Goal: Information Seeking & Learning: Learn about a topic

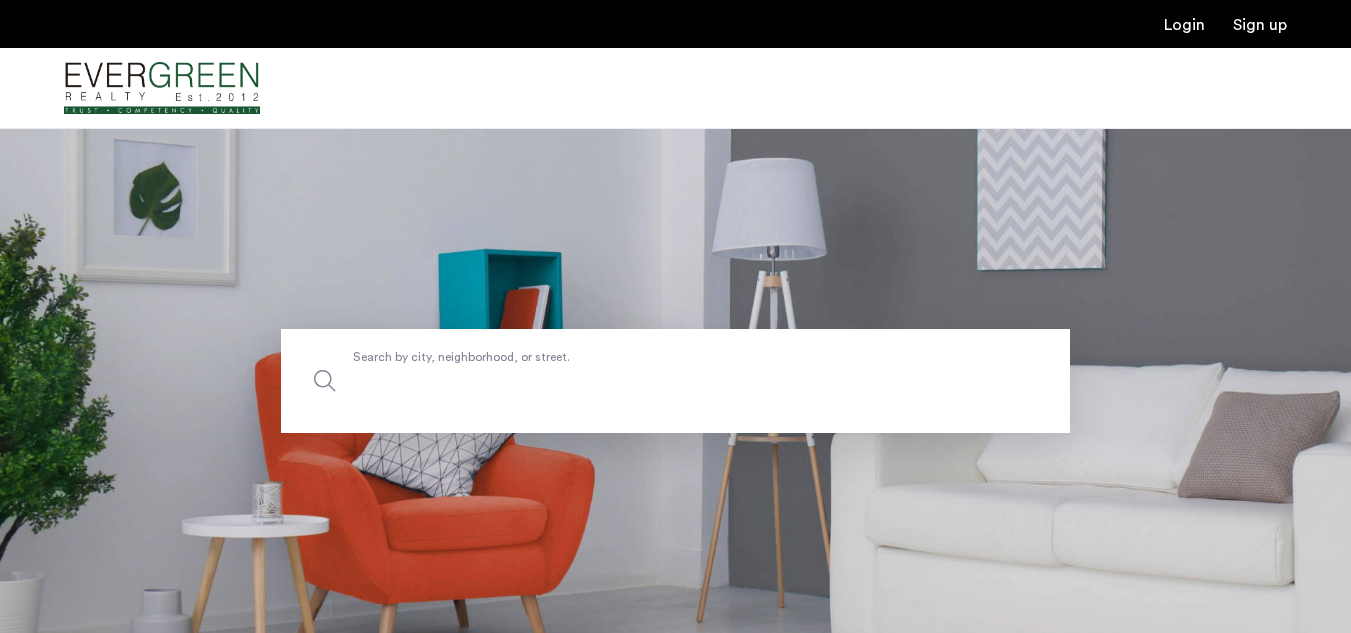
click at [345, 386] on input "Search by city, neighborhood, or street." at bounding box center [675, 381] width 789 height 104
type input "******"
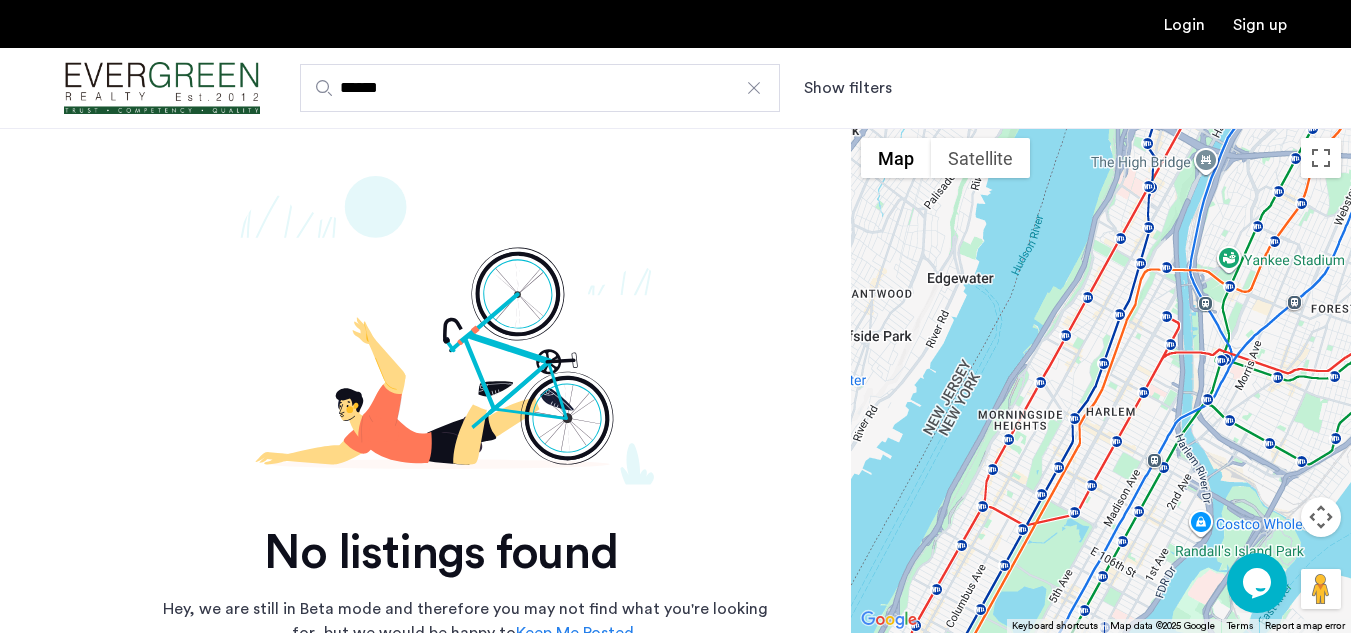
click at [754, 90] on div at bounding box center [754, 88] width 20 height 20
click at [754, 90] on input "******" at bounding box center [540, 88] width 480 height 48
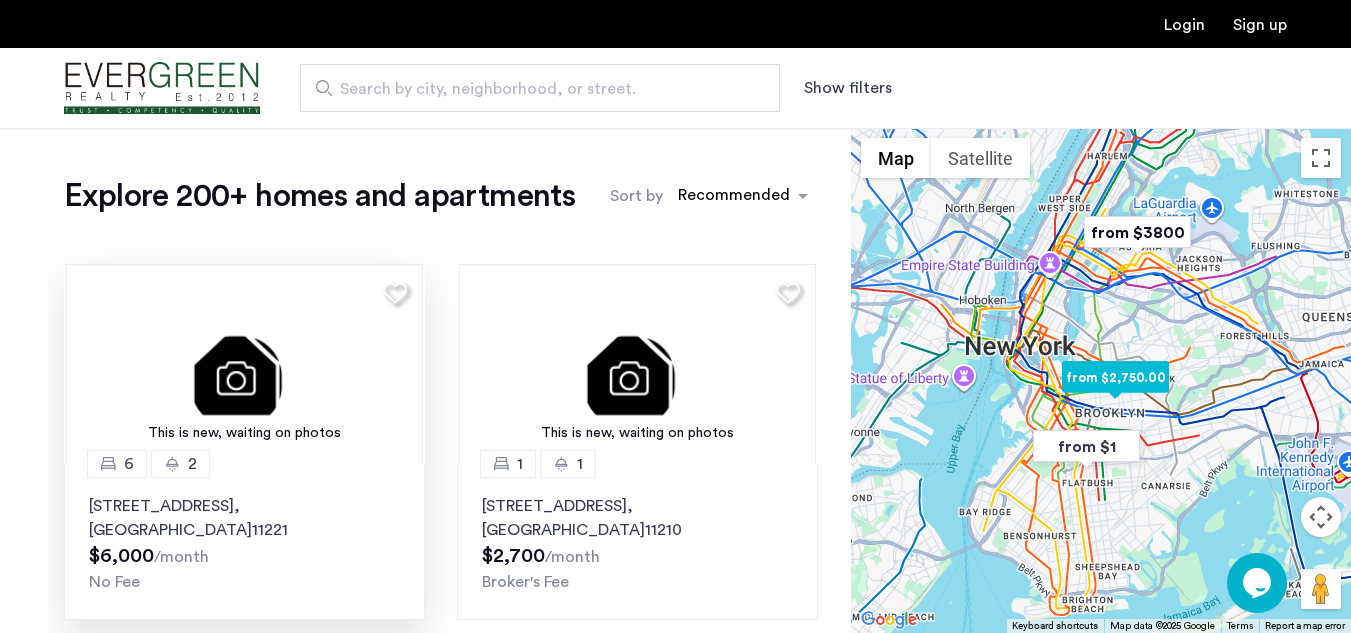
click at [219, 507] on p "512 Kosciuszko Street, Unit 2, Brooklyn , NY 11221" at bounding box center [244, 518] width 311 height 48
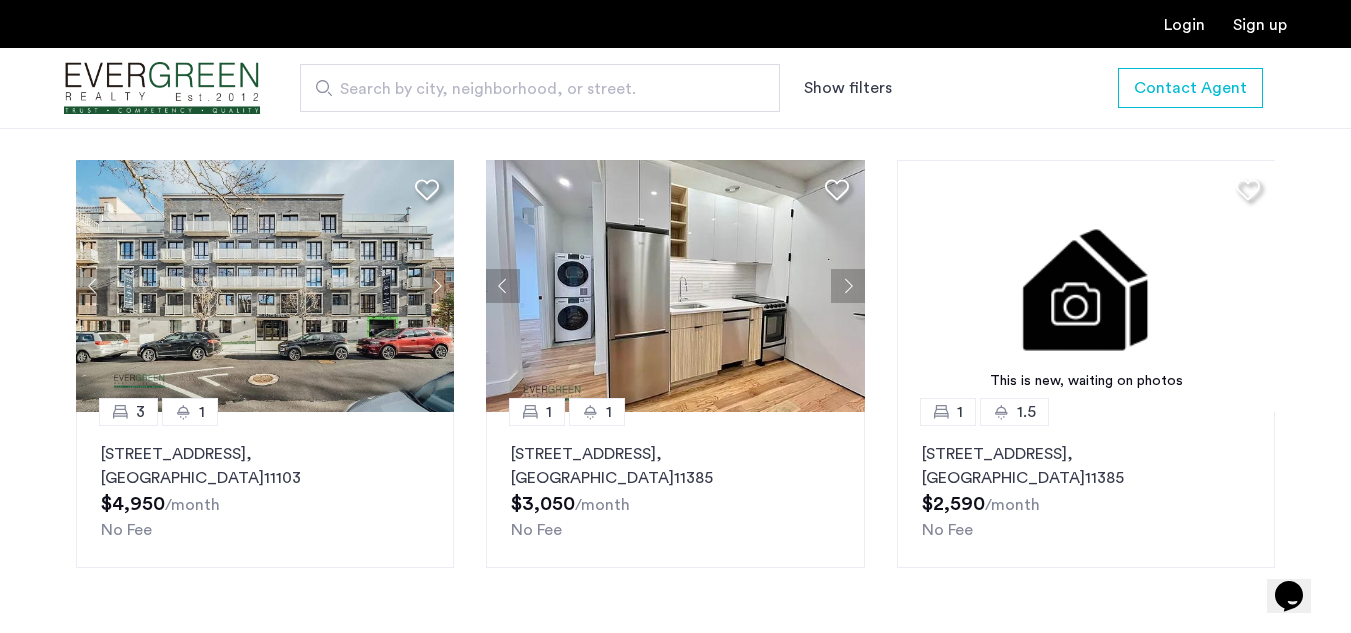
scroll to position [1899, 0]
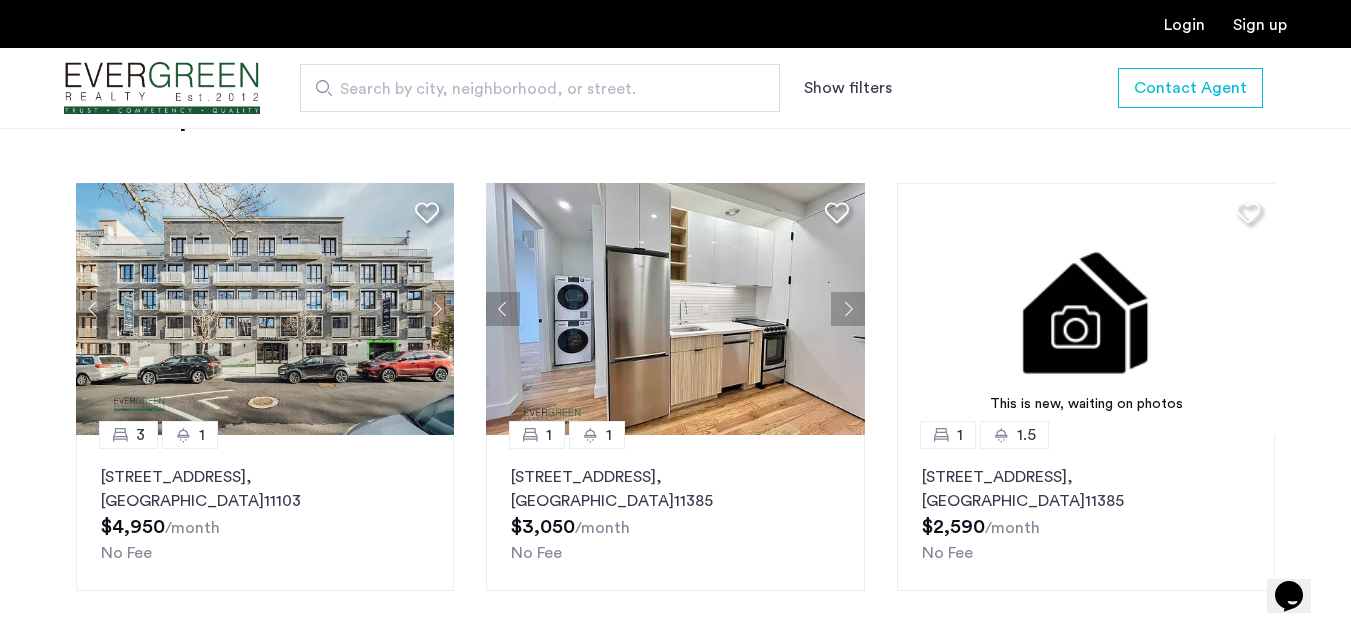
click at [429, 306] on button "Next apartment" at bounding box center [437, 309] width 34 height 34
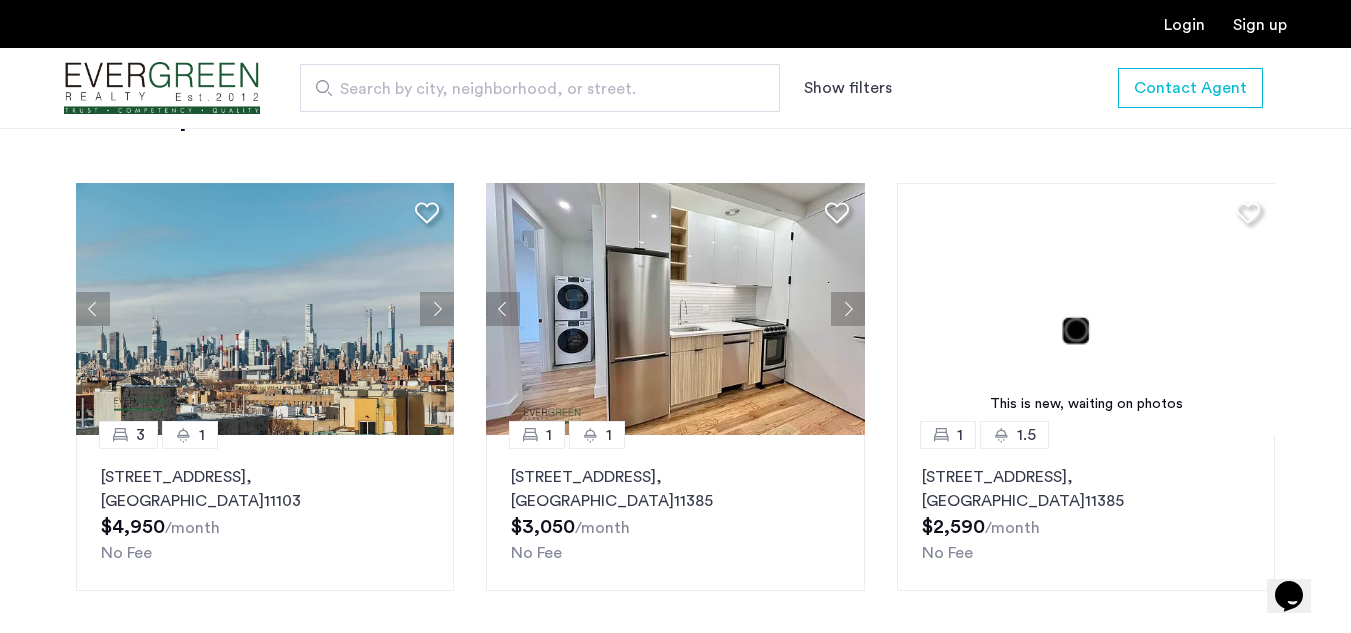
click at [436, 310] on button "Next apartment" at bounding box center [437, 309] width 34 height 34
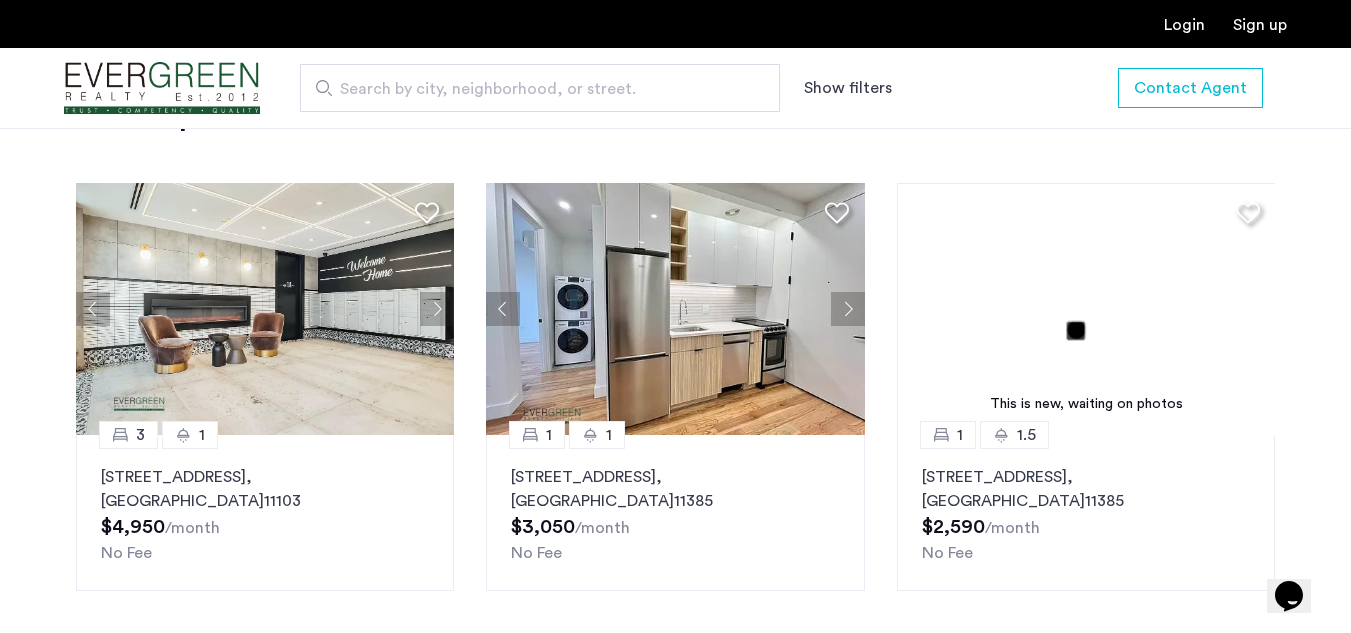
click at [436, 310] on button "Next apartment" at bounding box center [437, 309] width 34 height 34
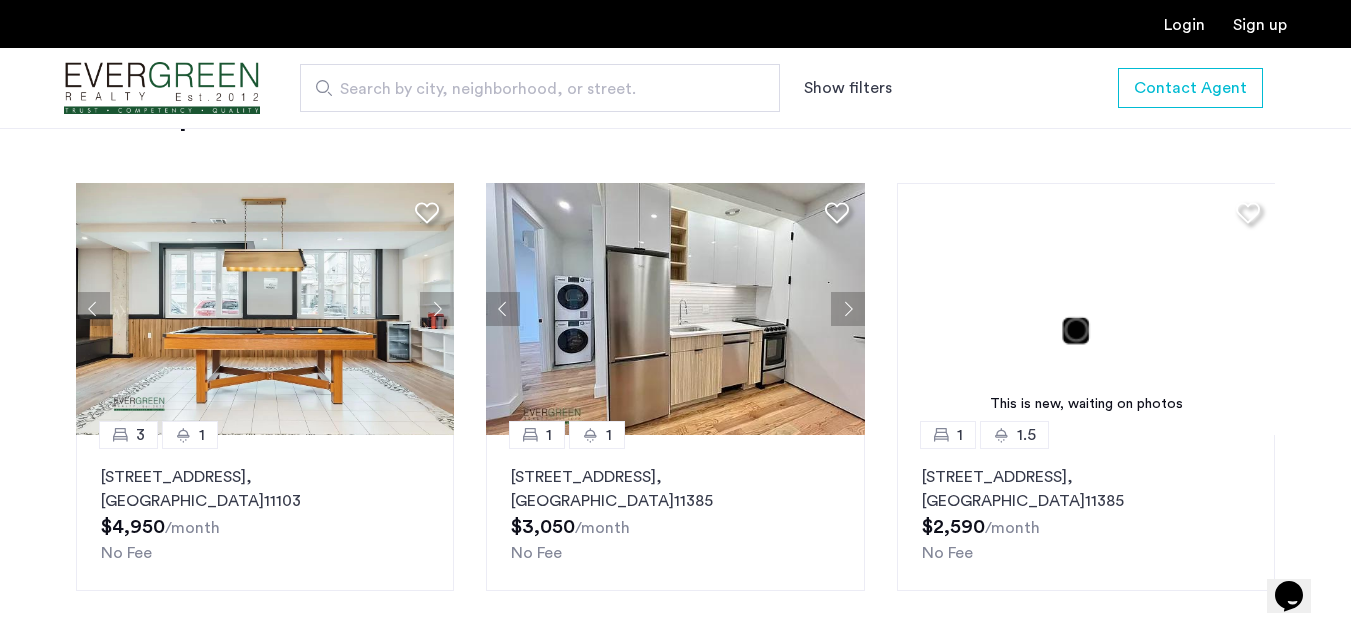
click at [436, 310] on button "Next apartment" at bounding box center [437, 309] width 34 height 34
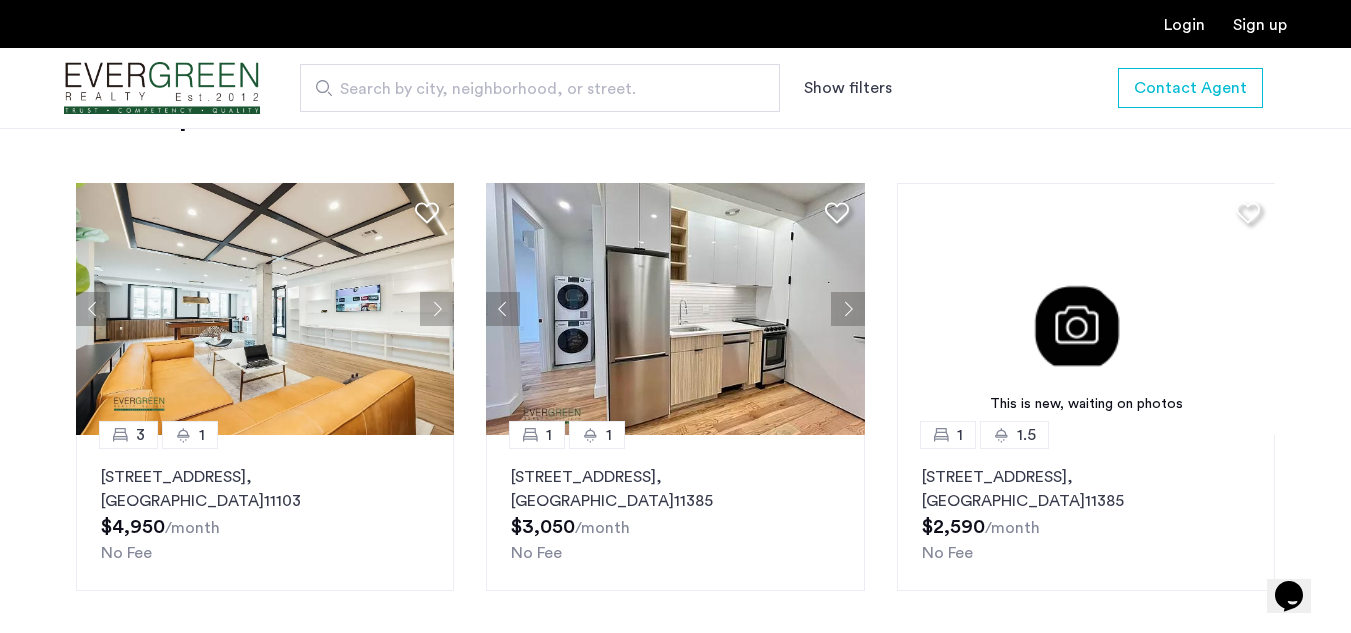
click at [436, 310] on button "Next apartment" at bounding box center [437, 309] width 34 height 34
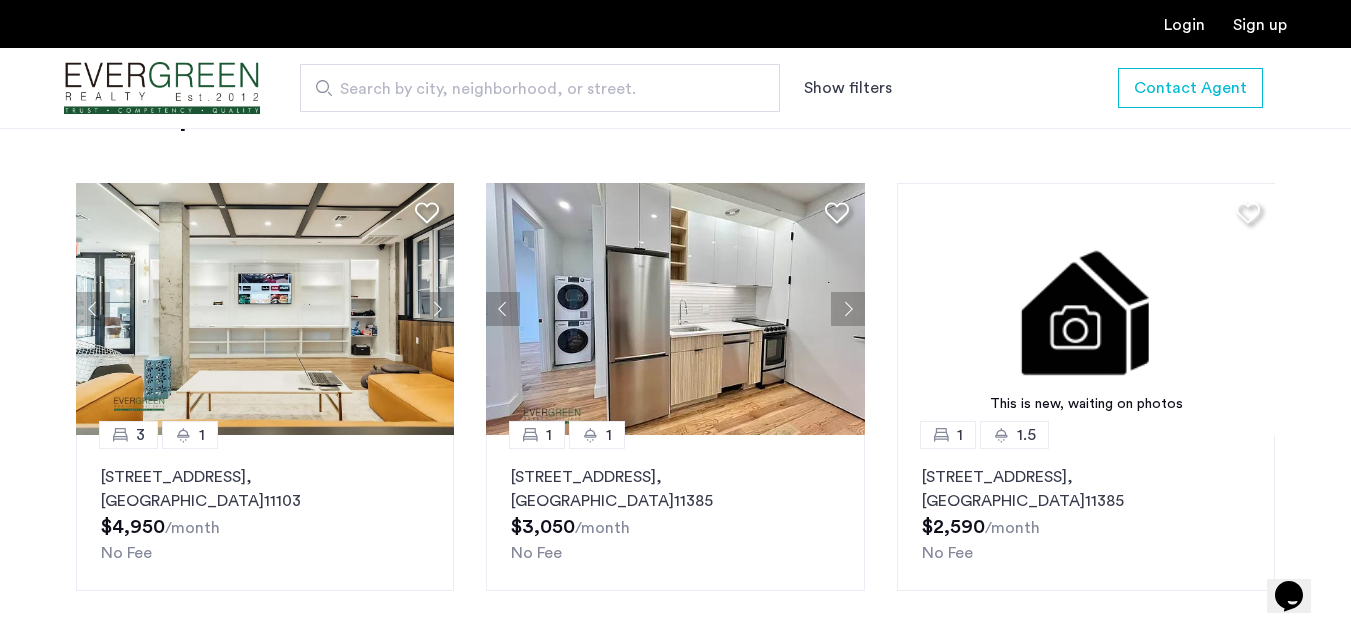
click at [446, 308] on button "Next apartment" at bounding box center [437, 309] width 34 height 34
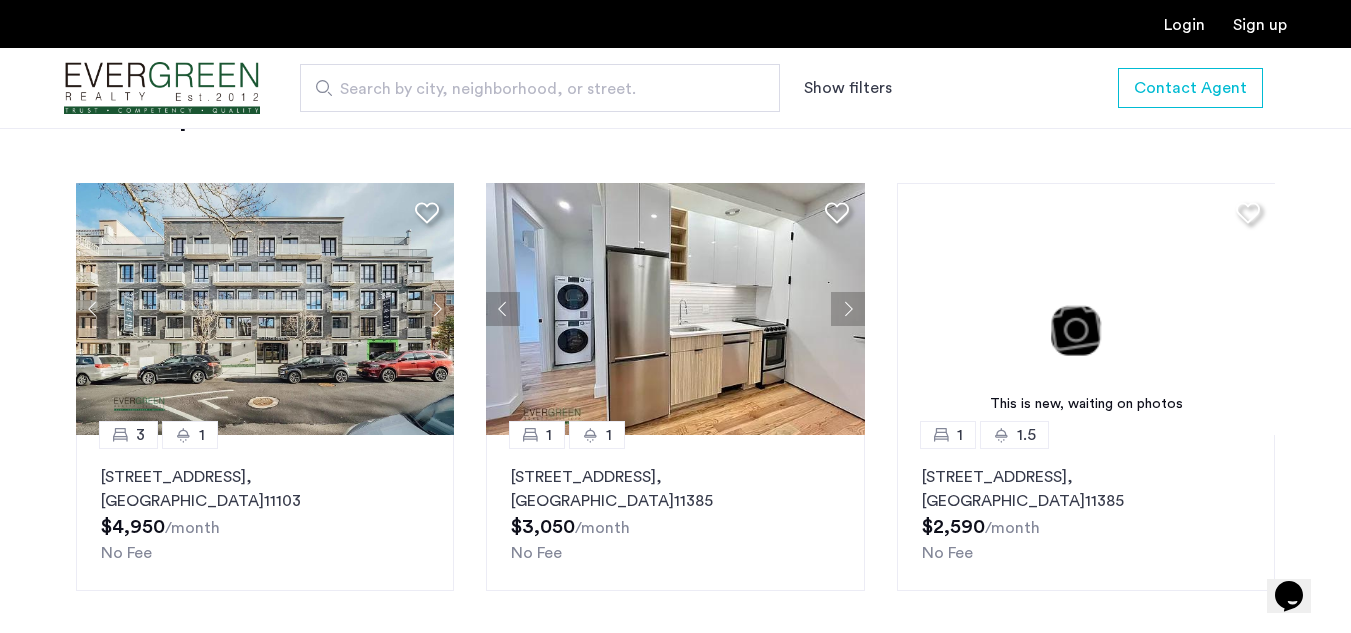
click at [854, 306] on button "Next apartment" at bounding box center [848, 309] width 34 height 34
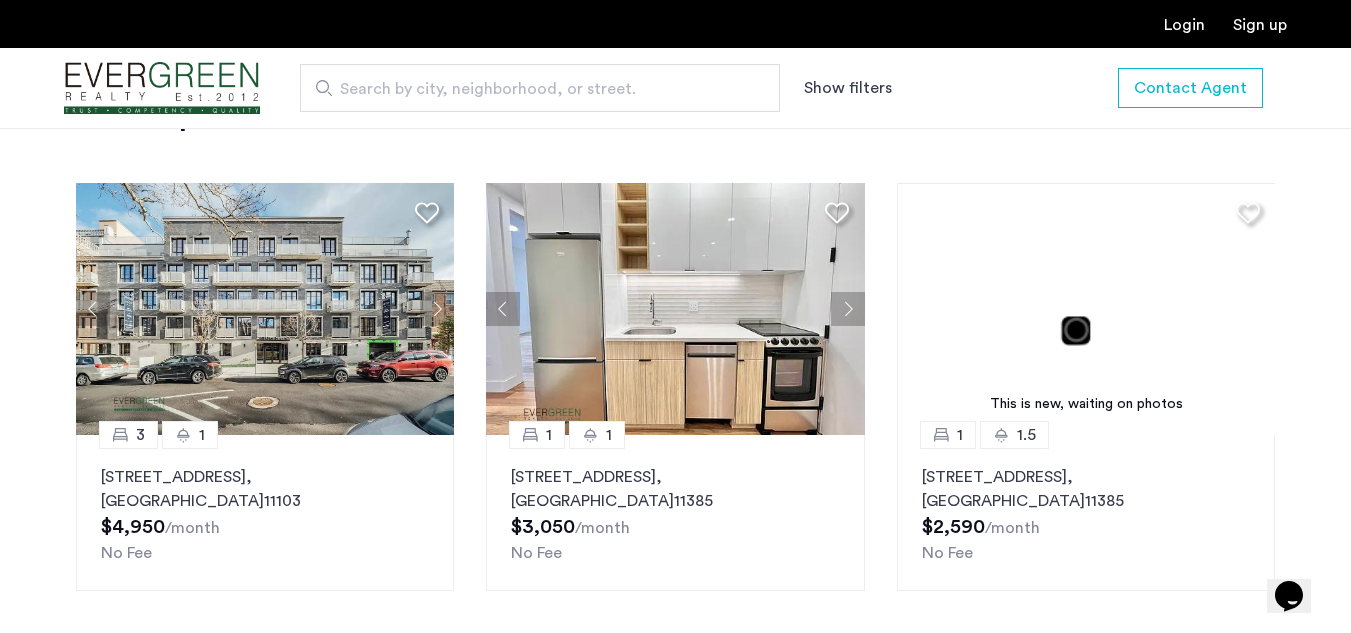
click at [852, 314] on button "Next apartment" at bounding box center [848, 309] width 34 height 34
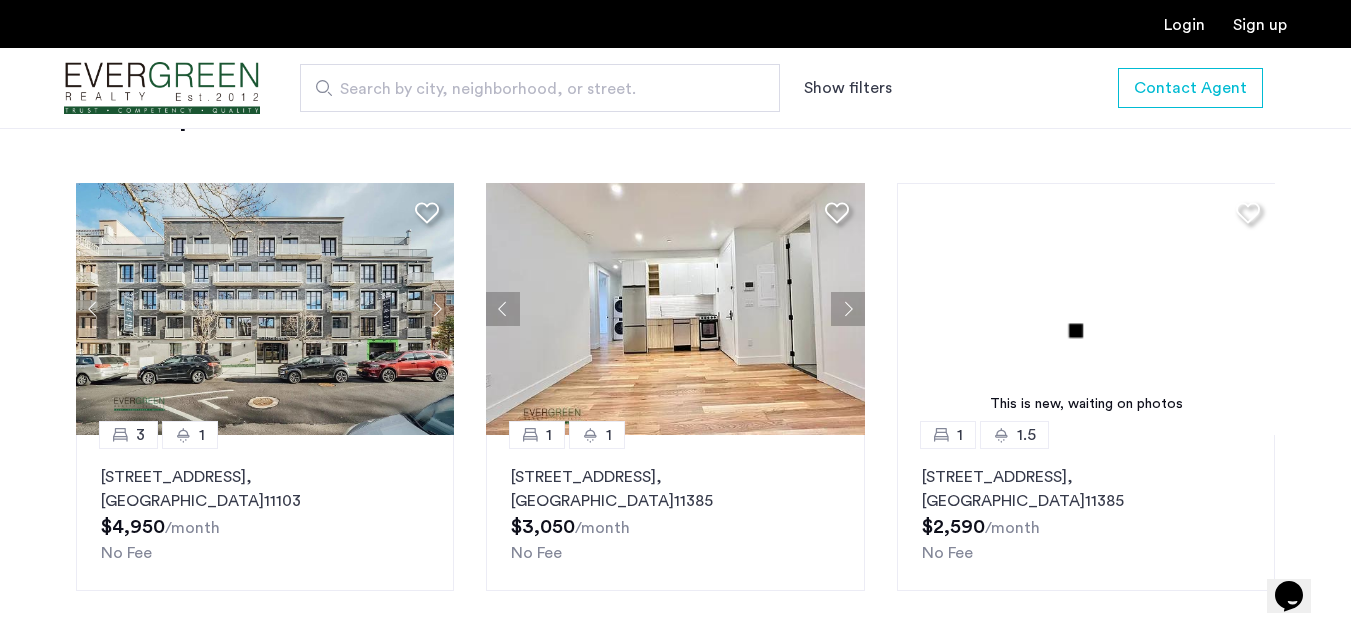
click at [852, 314] on button "Next apartment" at bounding box center [848, 309] width 34 height 34
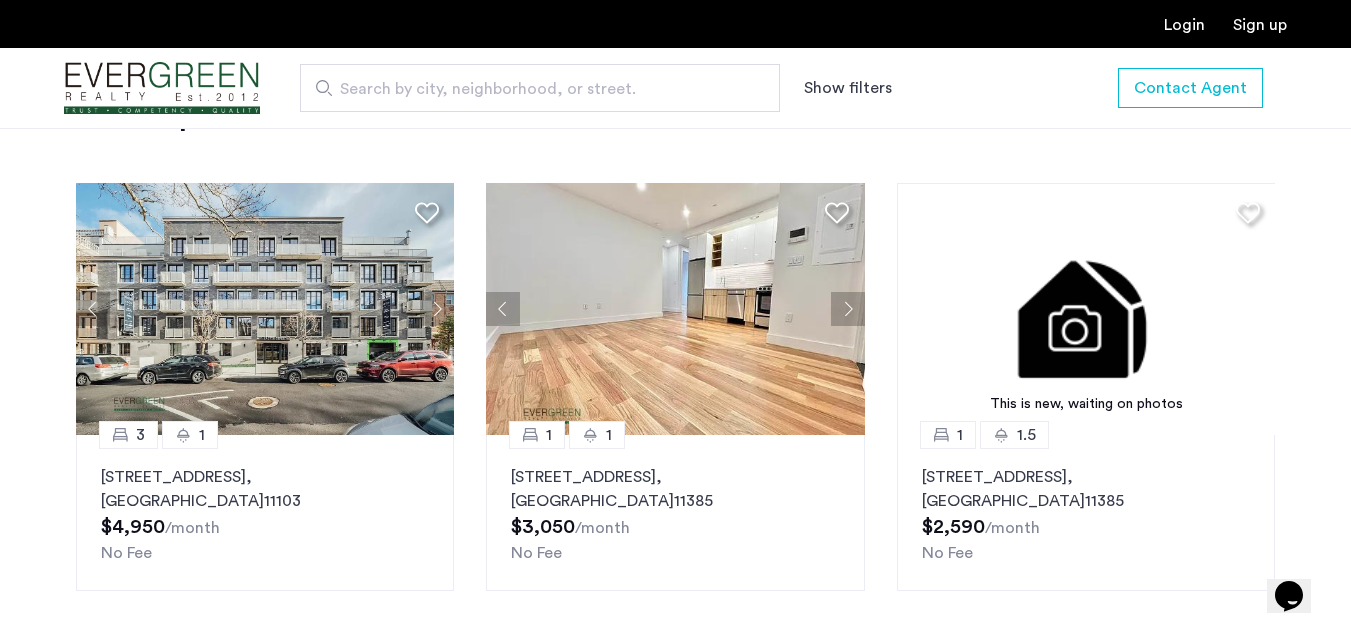
click at [852, 314] on button "Next apartment" at bounding box center [848, 309] width 34 height 34
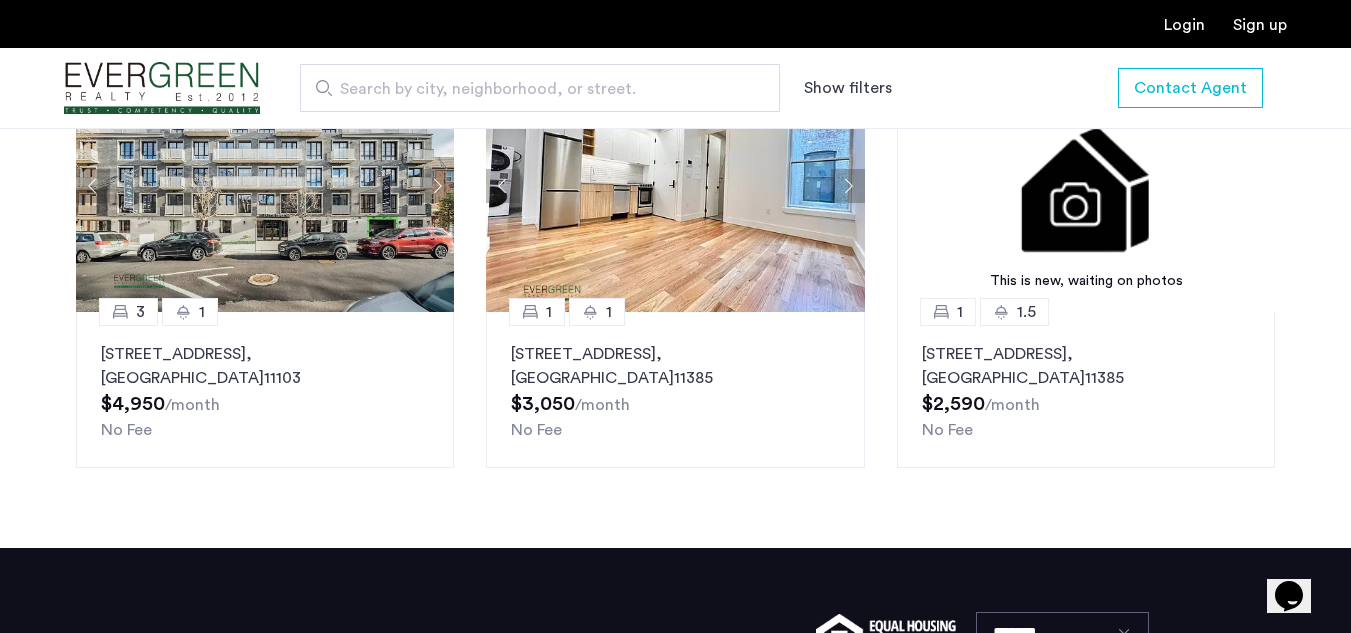
scroll to position [1628, 0]
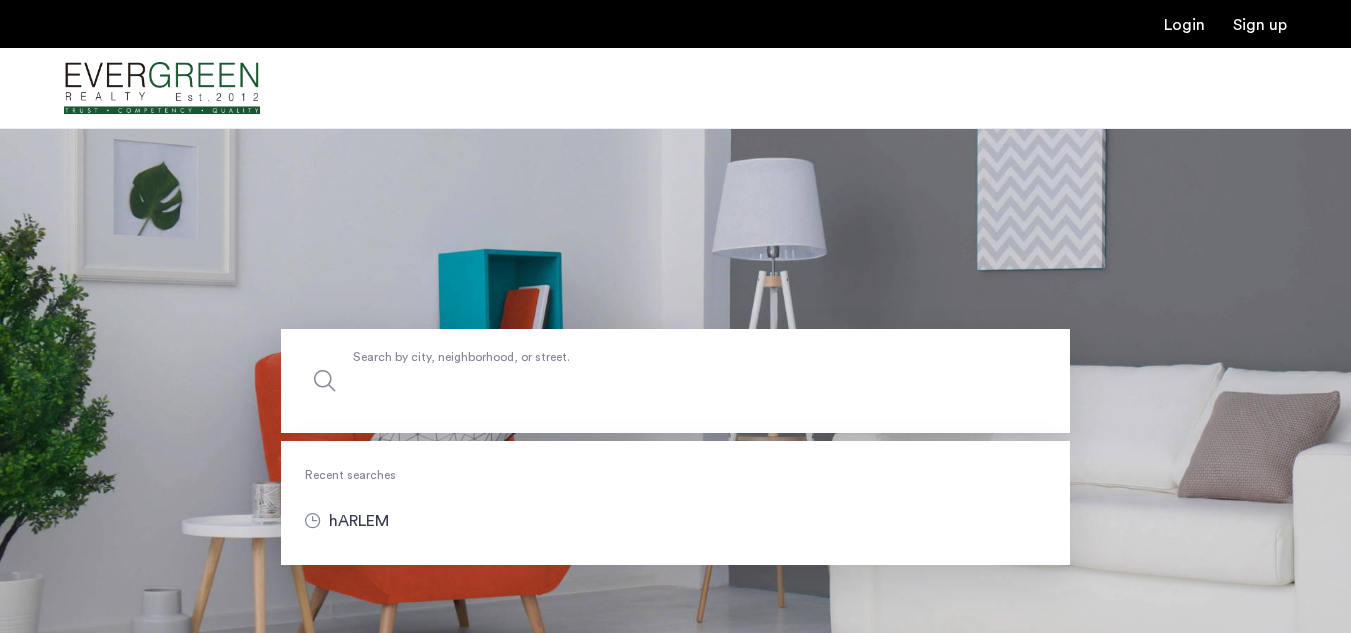
click at [383, 400] on input "Search by city, neighborhood, or street." at bounding box center [675, 381] width 789 height 104
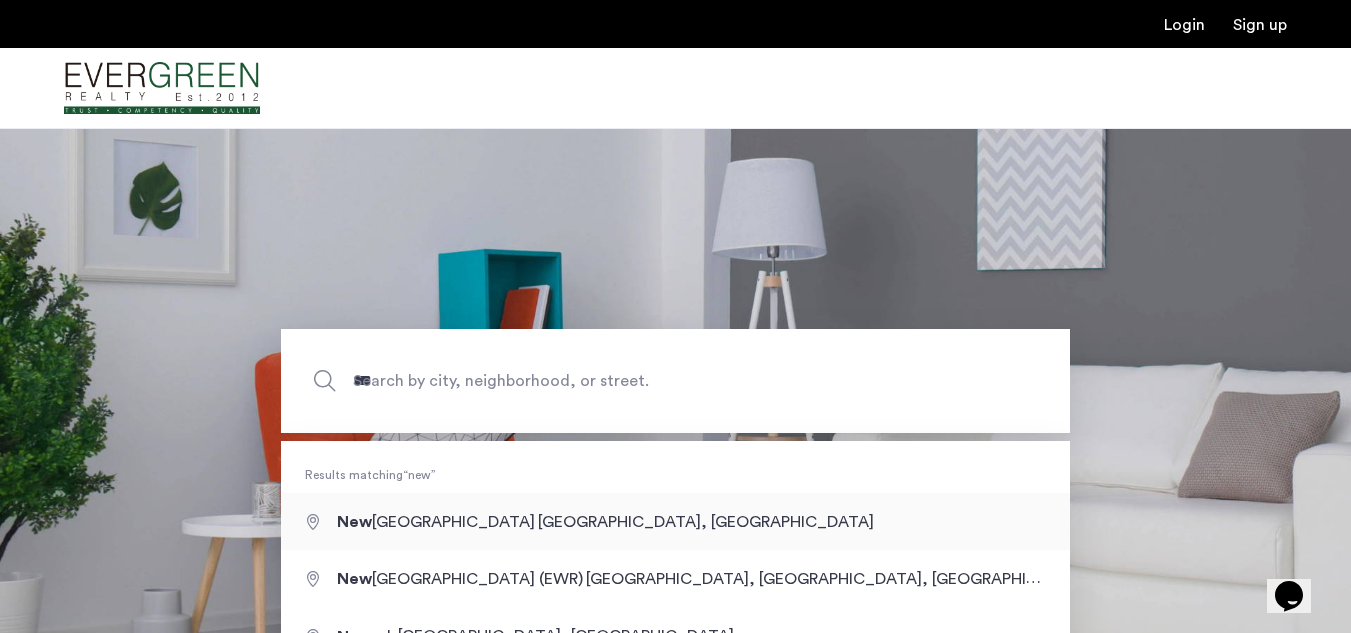
type input "**********"
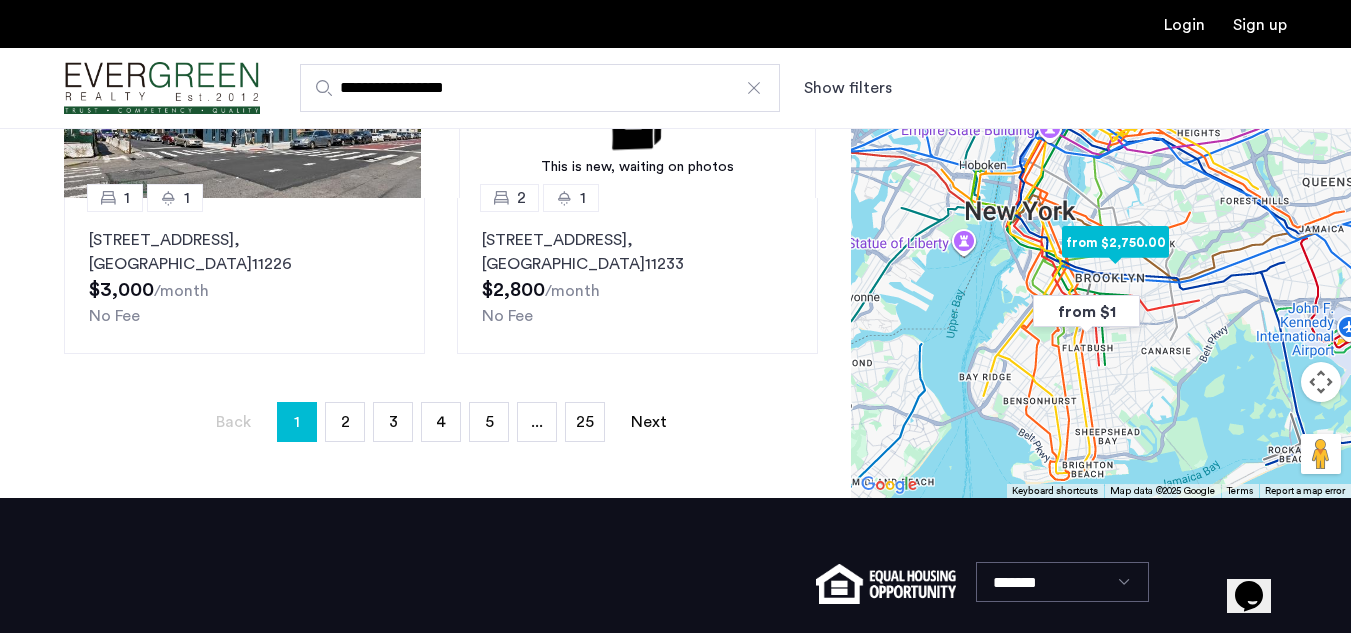
scroll to position [600, 0]
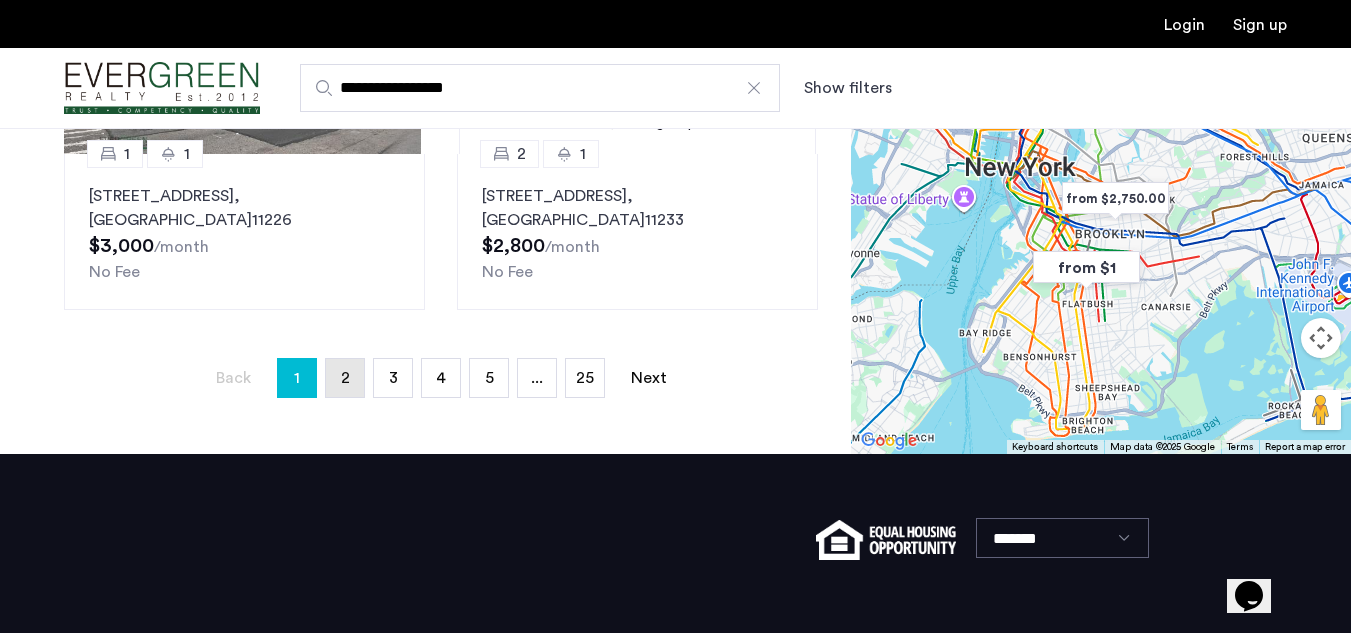
click at [349, 389] on link "page 2" at bounding box center [345, 378] width 38 height 38
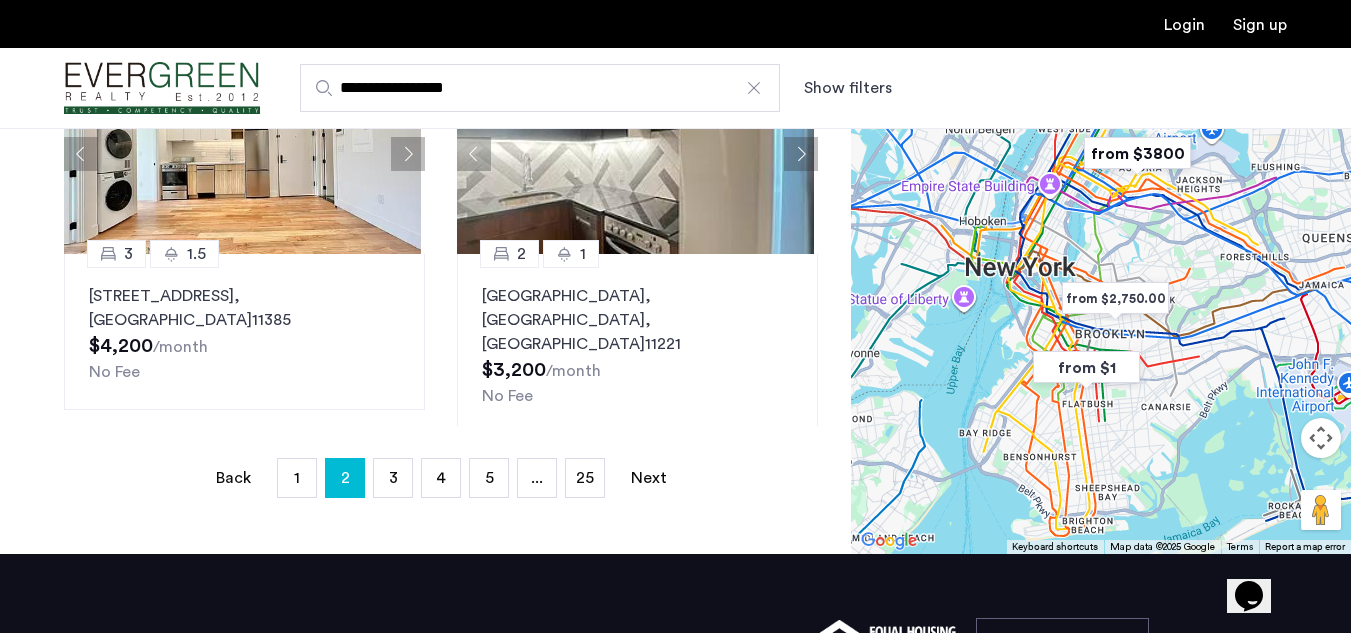
scroll to position [400, 0]
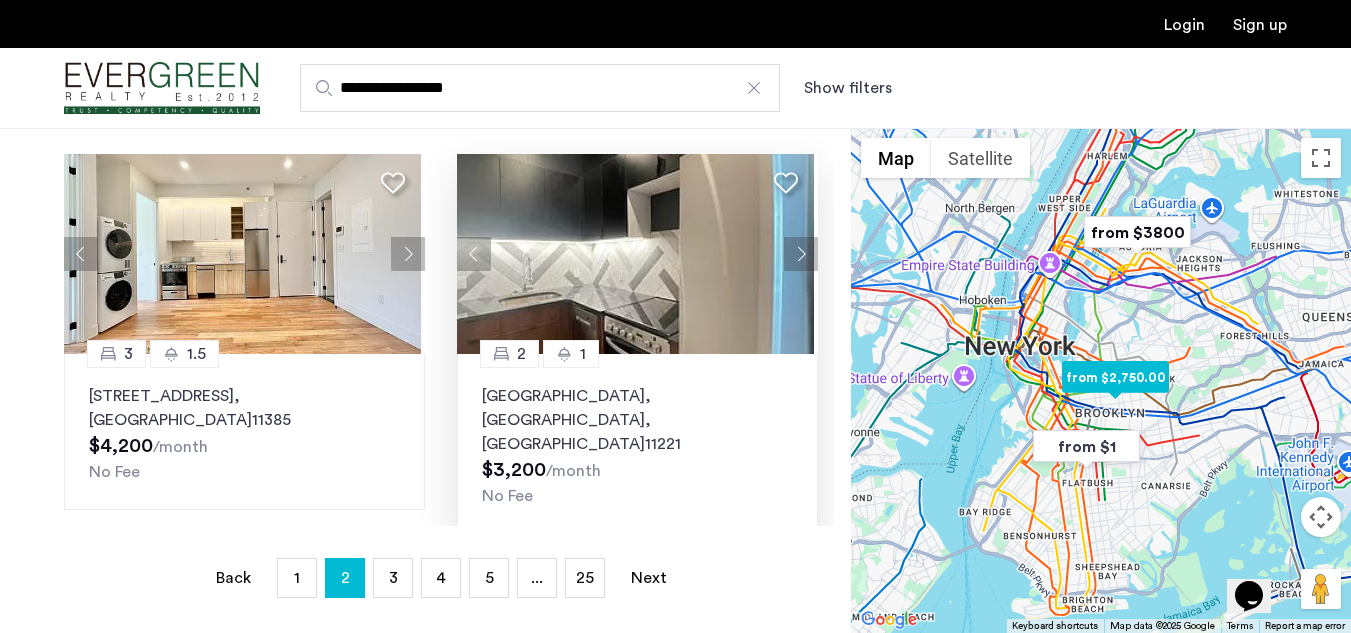
click at [785, 257] on button "Next apartment" at bounding box center [801, 254] width 34 height 34
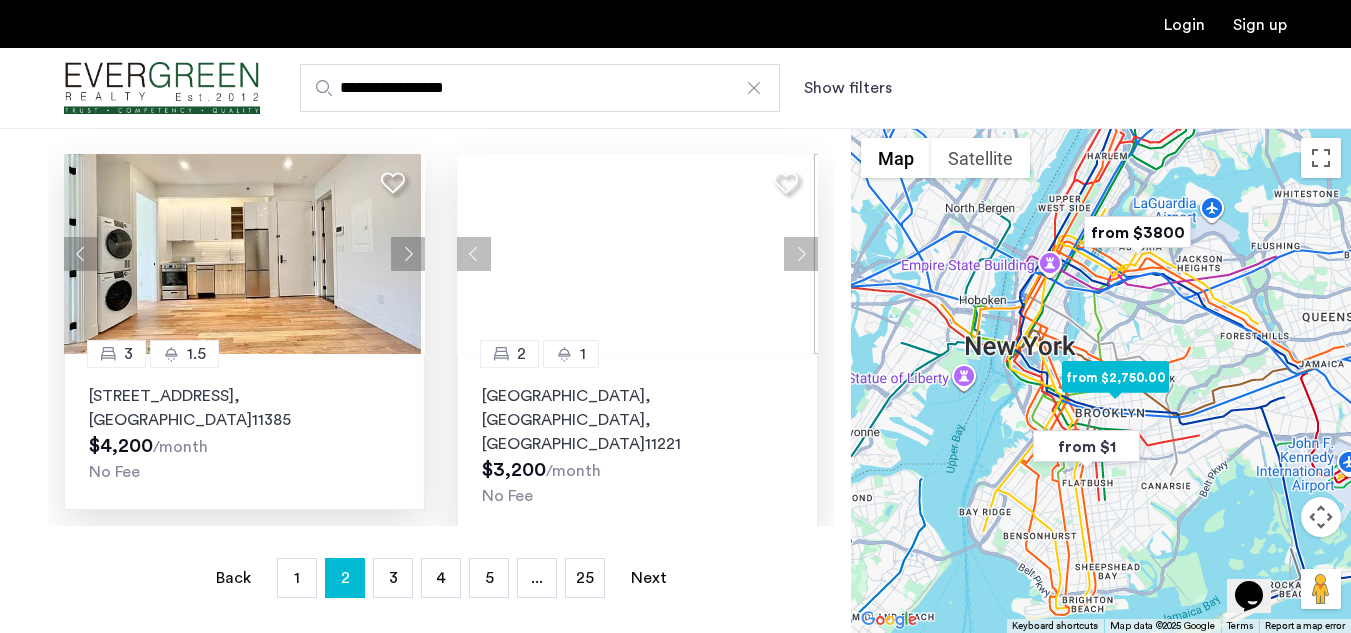
click at [400, 252] on button "Next apartment" at bounding box center [408, 254] width 34 height 34
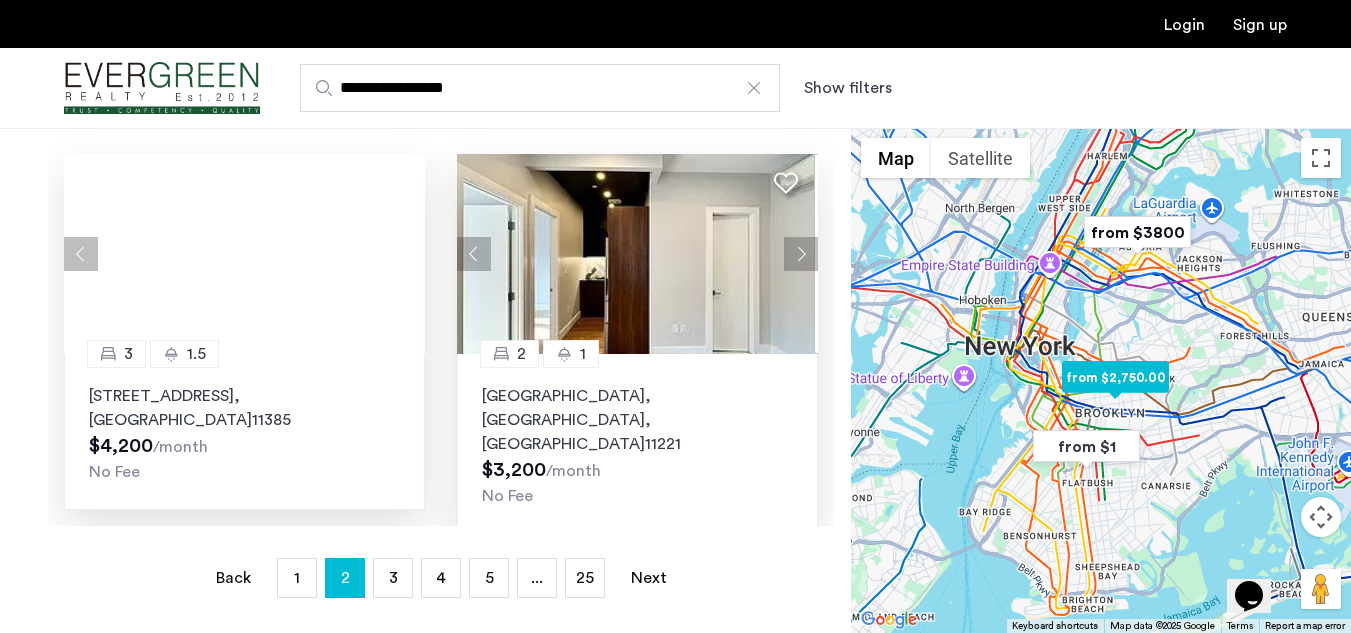
click at [400, 252] on div at bounding box center [244, 254] width 361 height 200
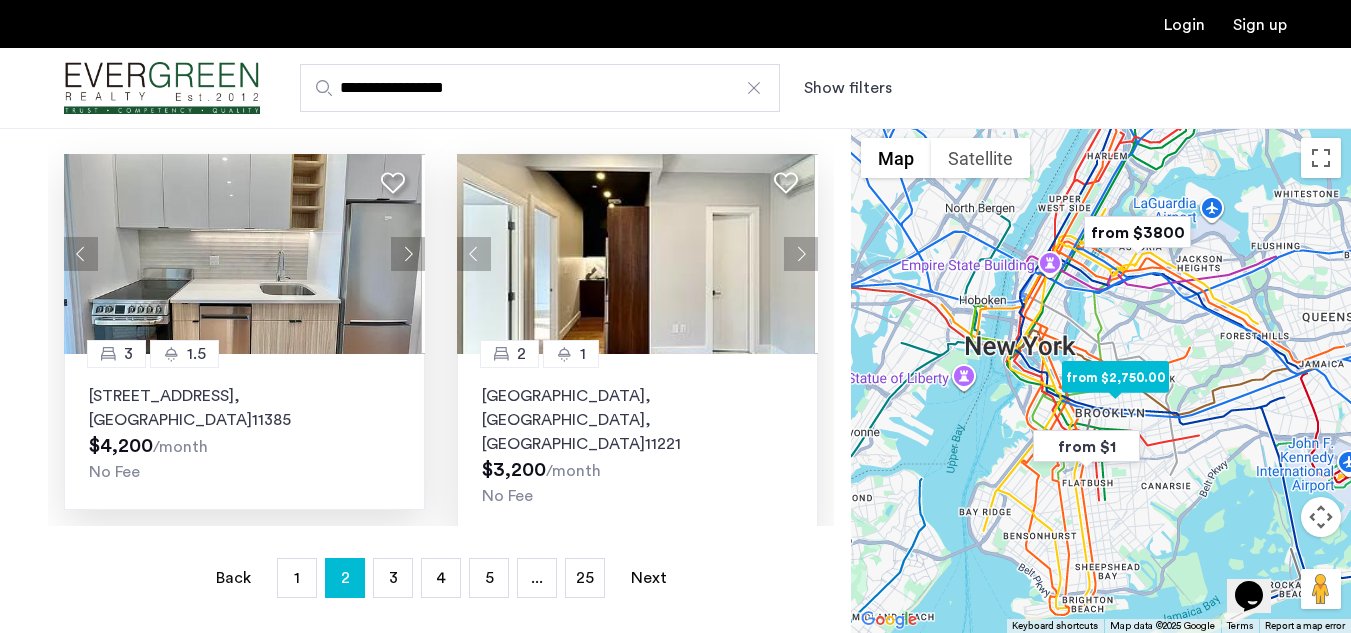
click at [406, 251] on button "Next apartment" at bounding box center [408, 254] width 34 height 34
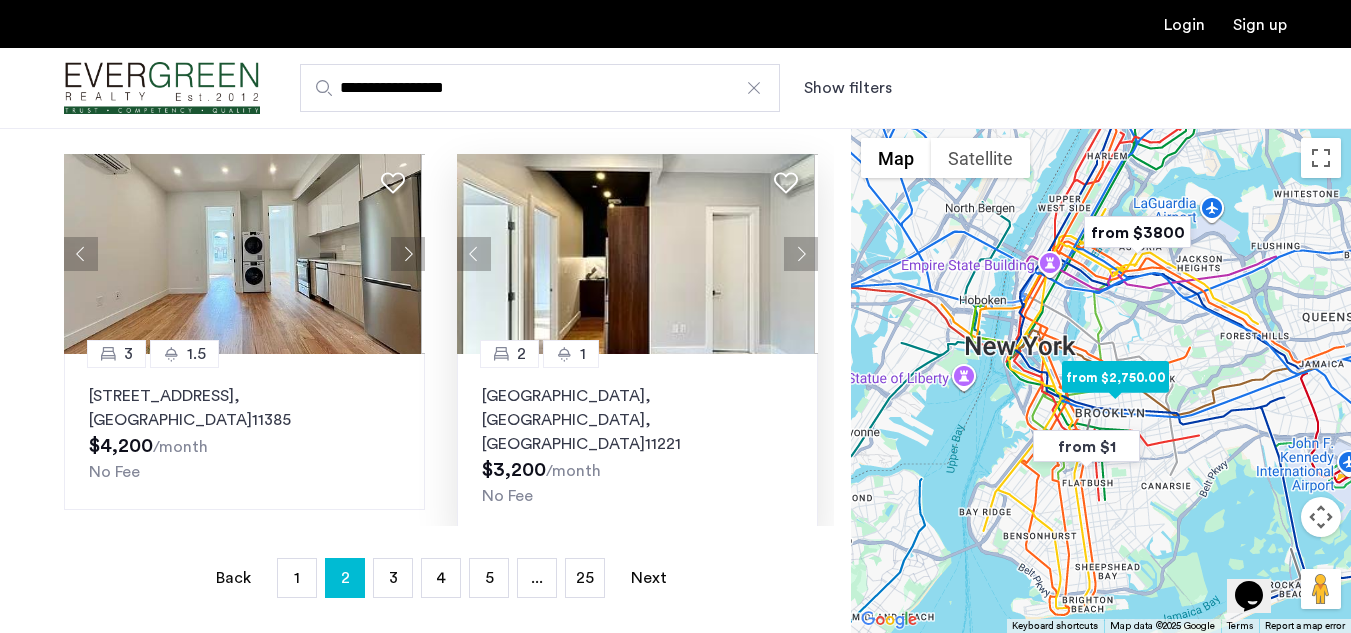
click at [787, 253] on button "Next apartment" at bounding box center [801, 254] width 34 height 34
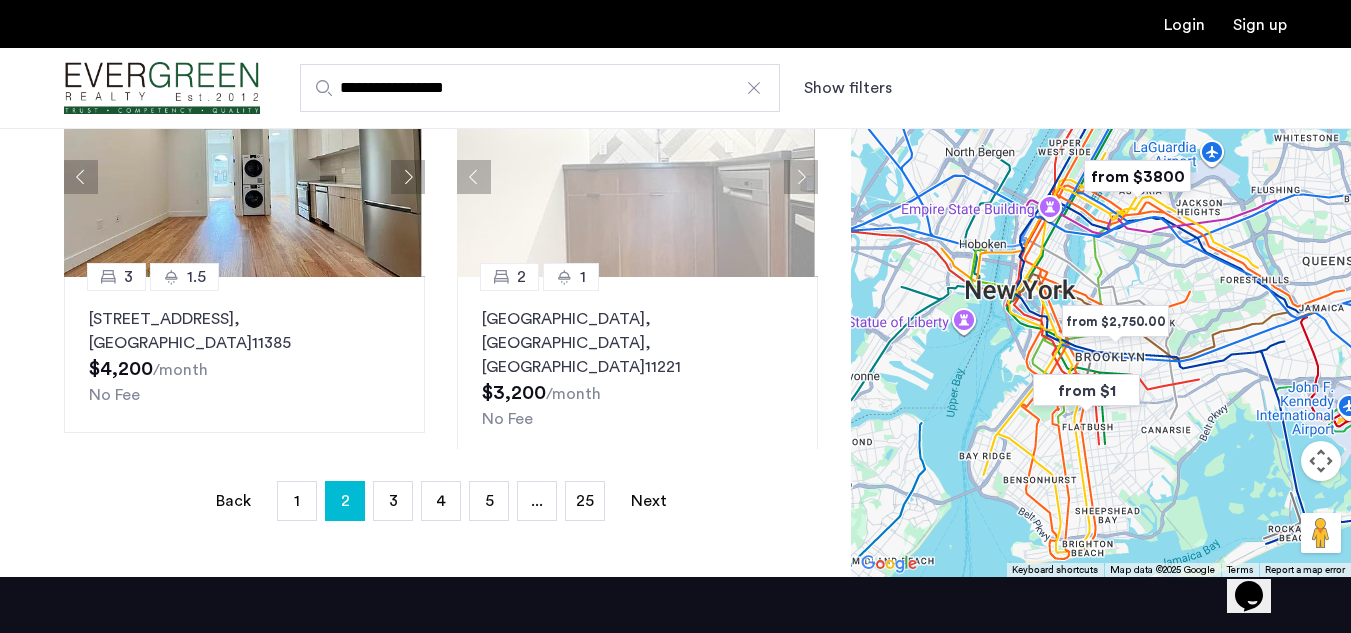
scroll to position [500, 0]
